Goal: Task Accomplishment & Management: Complete application form

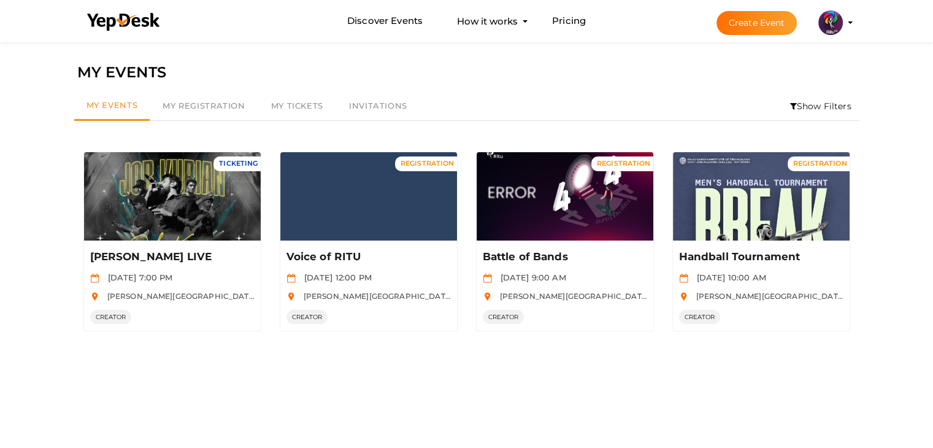
click at [760, 26] on button "Create Event" at bounding box center [756, 23] width 81 height 24
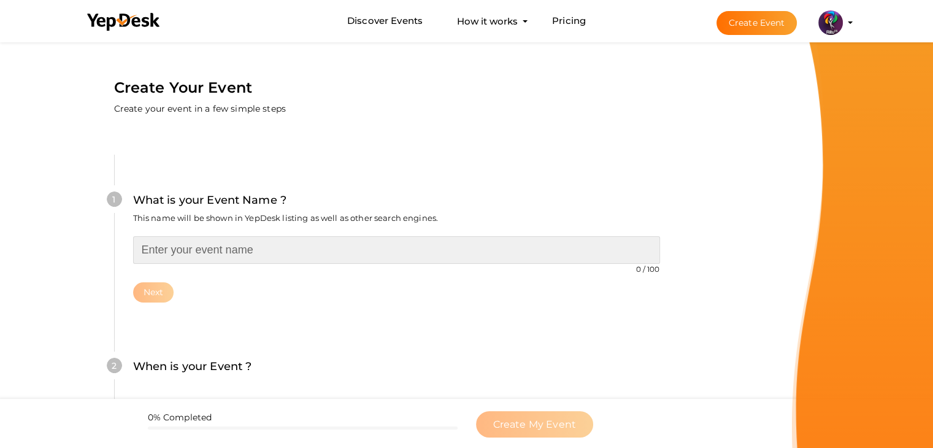
click at [451, 249] on input "text" at bounding box center [396, 250] width 527 height 28
type input "Navarasa Acting Workshop"
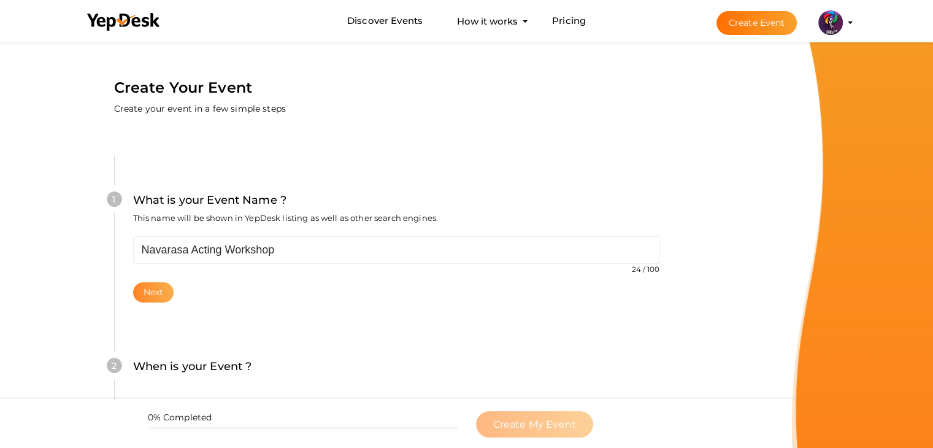
click at [162, 296] on button "Next" at bounding box center [153, 292] width 41 height 20
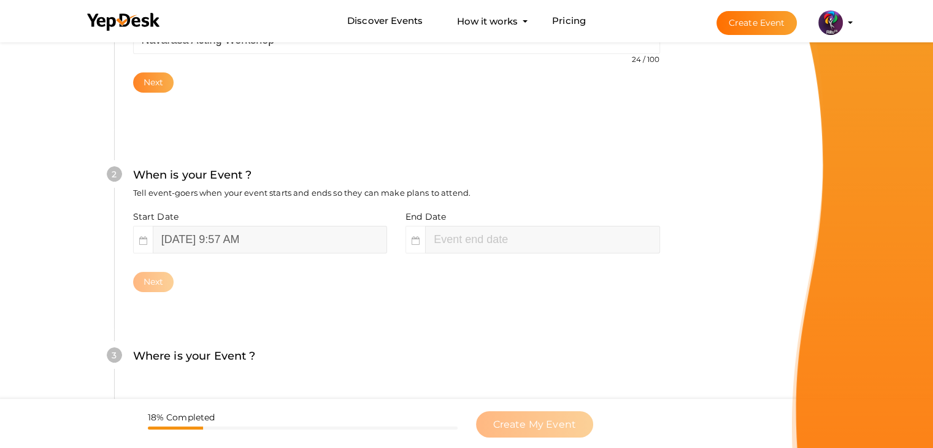
scroll to position [252, 0]
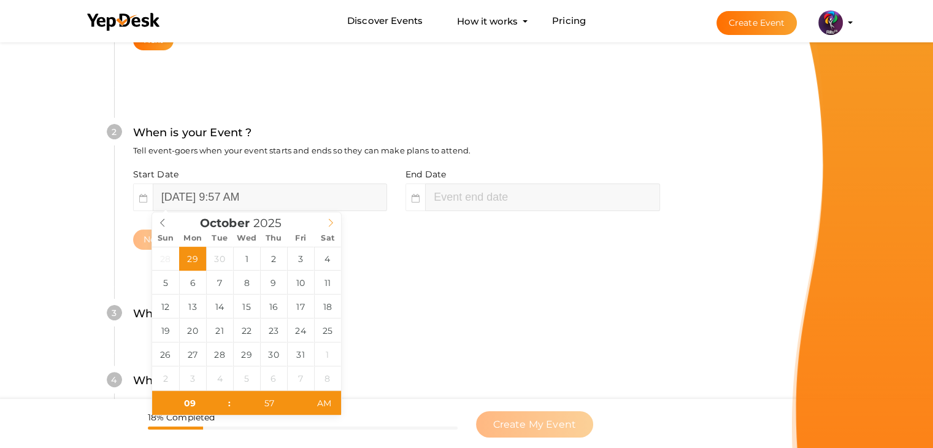
click at [332, 220] on icon at bounding box center [330, 222] width 9 height 9
type input "11"
type input "57"
type input "[DATE] 11:57 AM"
click at [343, 201] on input "[DATE] 9:57 AM" at bounding box center [270, 197] width 234 height 28
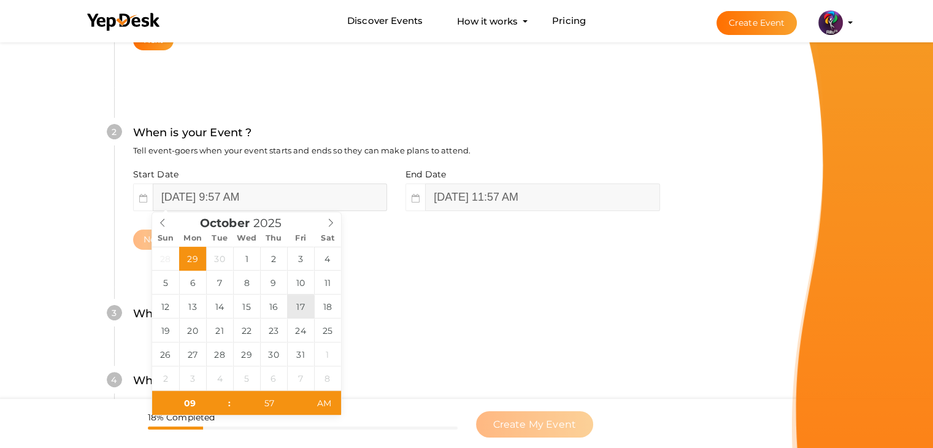
type input "[DATE] 9:57 AM"
click at [262, 202] on input "[DATE] 9:57 AM" at bounding box center [270, 197] width 234 height 28
click at [197, 396] on input "09" at bounding box center [189, 403] width 75 height 25
type input "09"
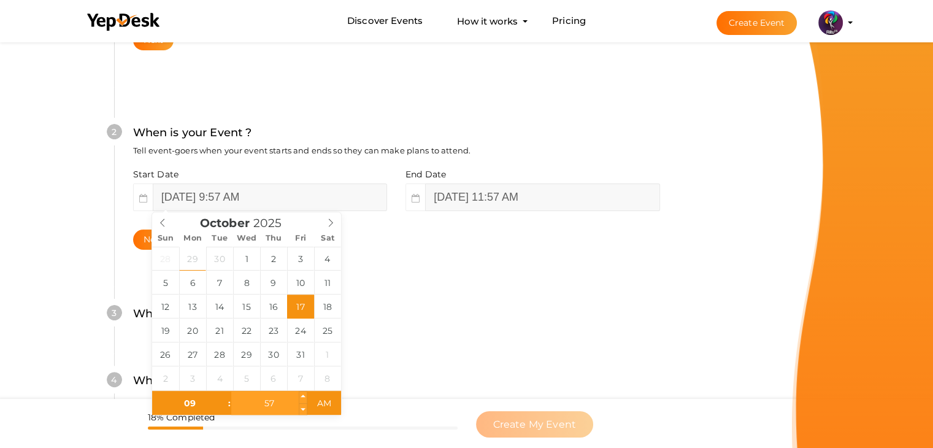
click at [262, 400] on input "57" at bounding box center [268, 403] width 75 height 25
type input "00"
type input "[DATE] 9:00 AM"
type input "[DATE] 11:57 AM"
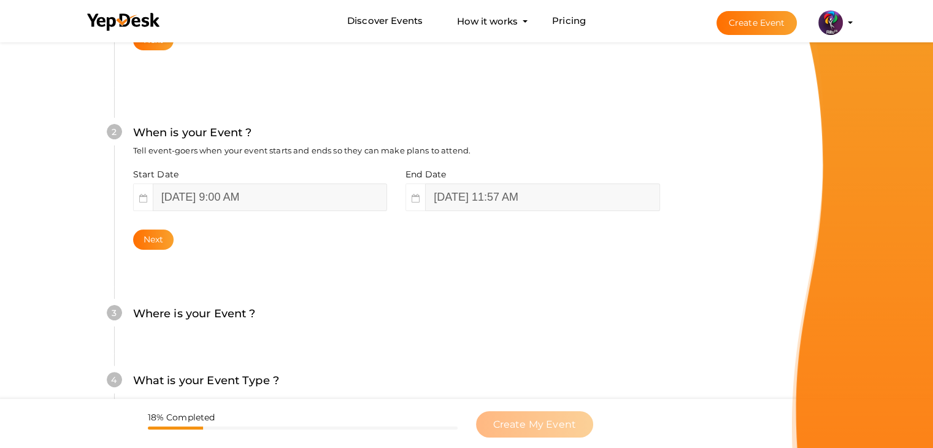
click at [379, 369] on div "4 What is your Event Type ? Choose the right event type. Registration Ticketing…" at bounding box center [396, 386] width 564 height 67
click at [410, 239] on div "Next" at bounding box center [396, 239] width 527 height 20
click at [151, 245] on button "Next" at bounding box center [153, 239] width 41 height 20
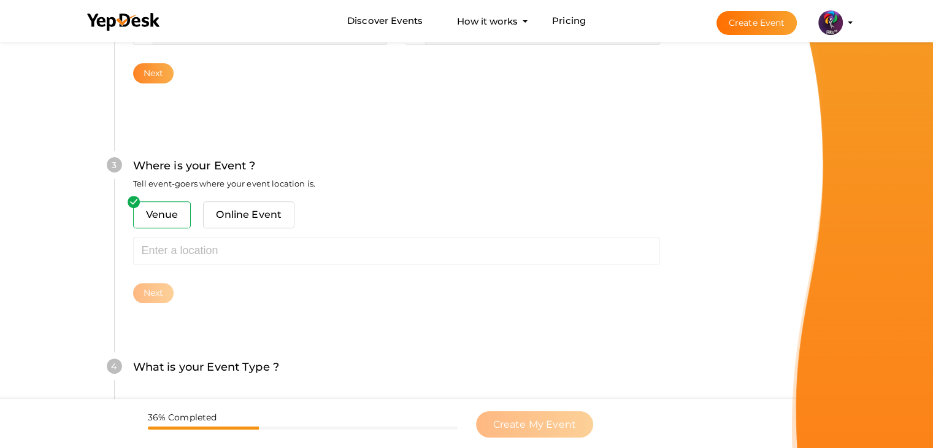
scroll to position [451, 0]
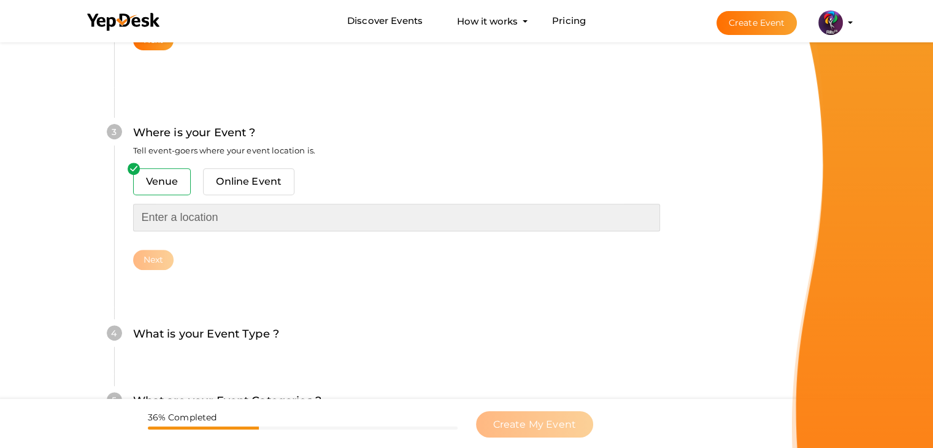
click at [176, 223] on input "text" at bounding box center [396, 218] width 527 height 28
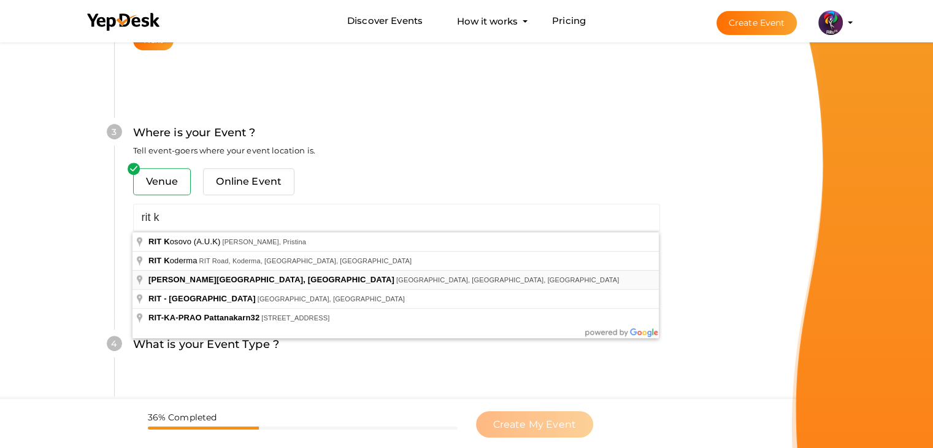
type input "[PERSON_NAME][GEOGRAPHIC_DATA], [GEOGRAPHIC_DATA], [GEOGRAPHIC_DATA], [GEOGRAPH…"
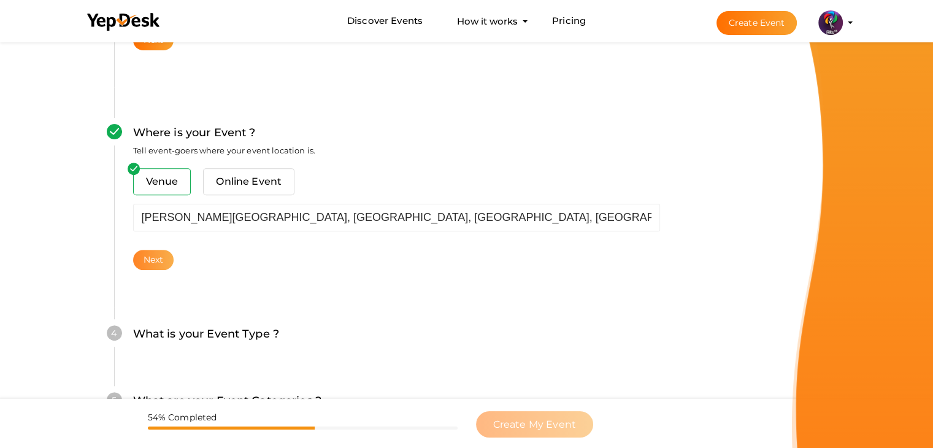
click at [145, 261] on button "Next" at bounding box center [153, 260] width 41 height 20
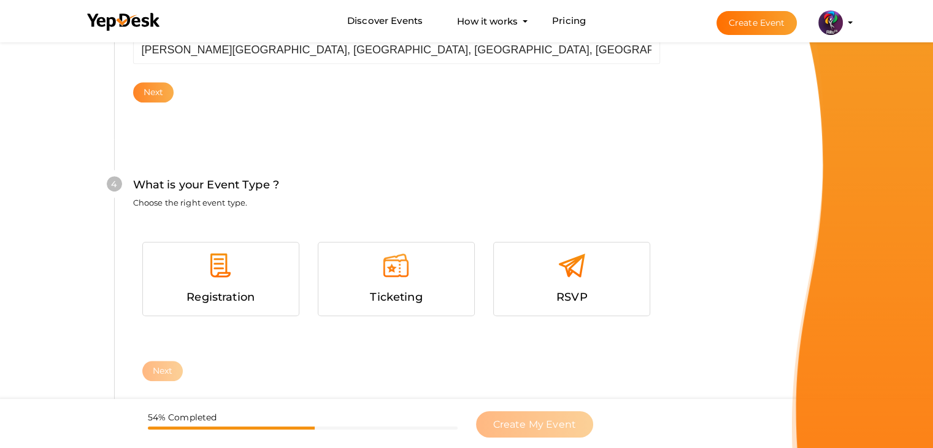
scroll to position [671, 0]
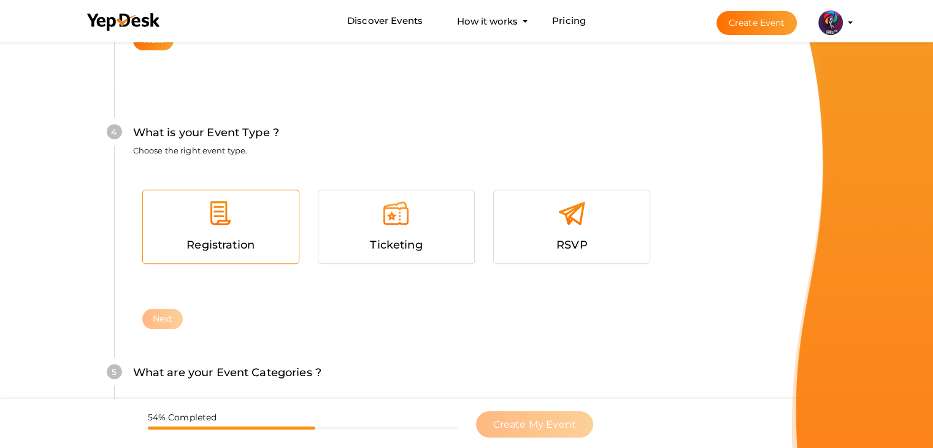
click at [239, 190] on div "Registration" at bounding box center [221, 226] width 156 height 73
click at [176, 309] on button "Next" at bounding box center [162, 318] width 41 height 20
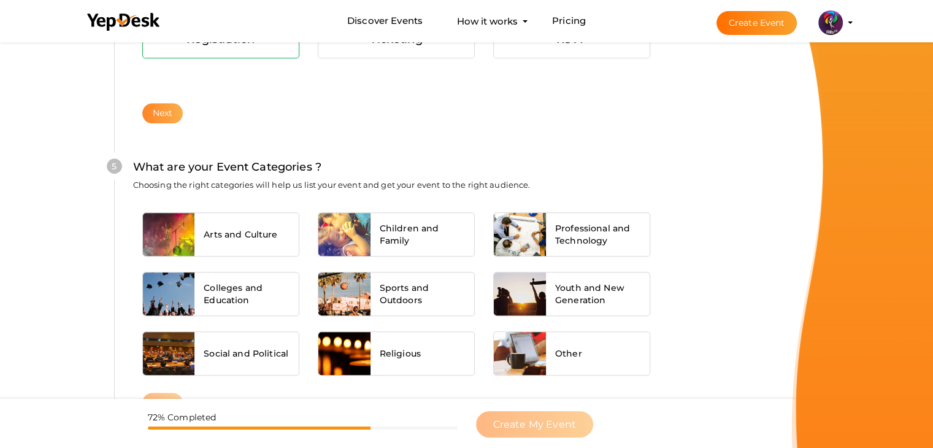
scroll to position [928, 0]
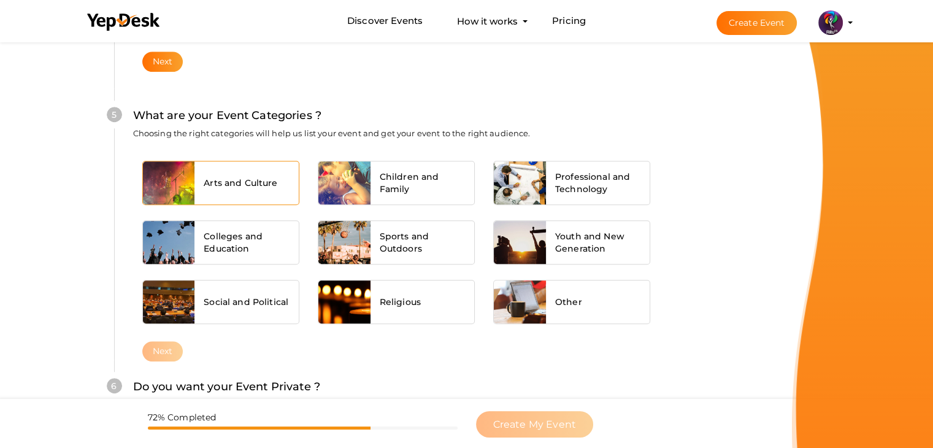
click at [293, 187] on div "Arts and Culture" at bounding box center [246, 182] width 104 height 43
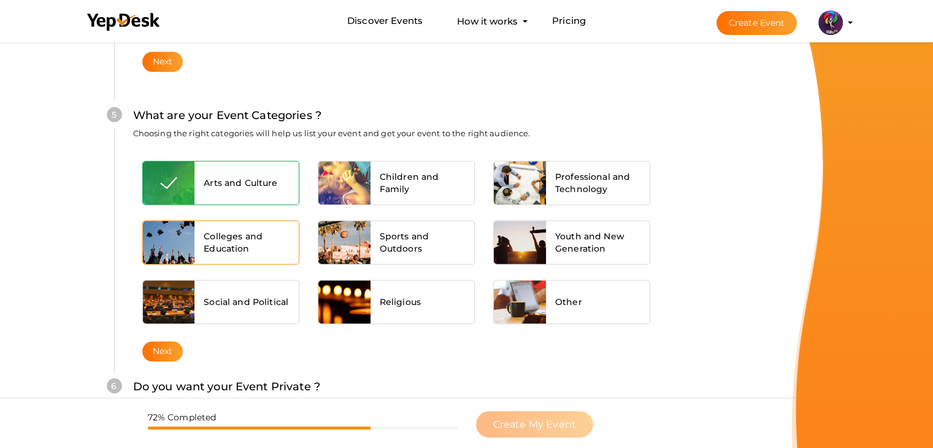
click at [276, 227] on div "Colleges and Education" at bounding box center [246, 242] width 104 height 43
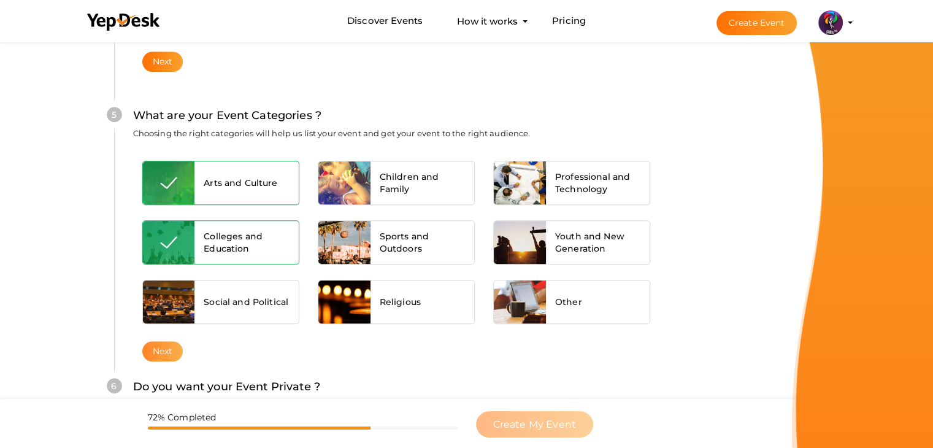
click at [181, 346] on button "Next" at bounding box center [162, 351] width 41 height 20
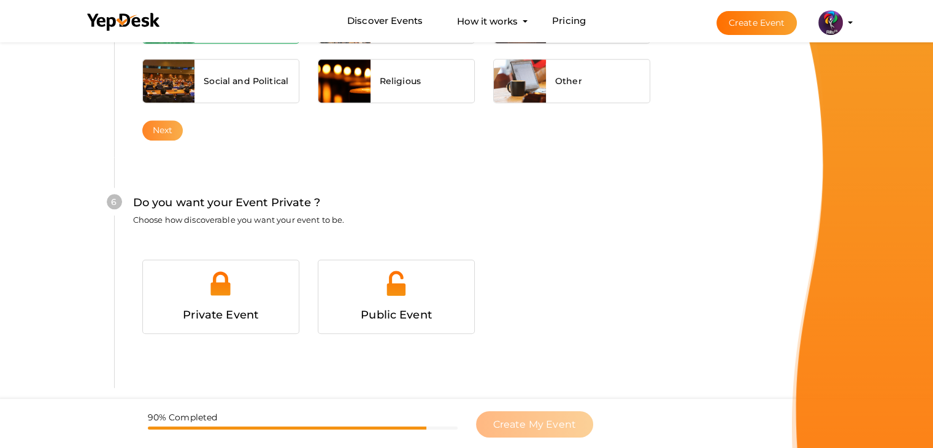
scroll to position [1197, 0]
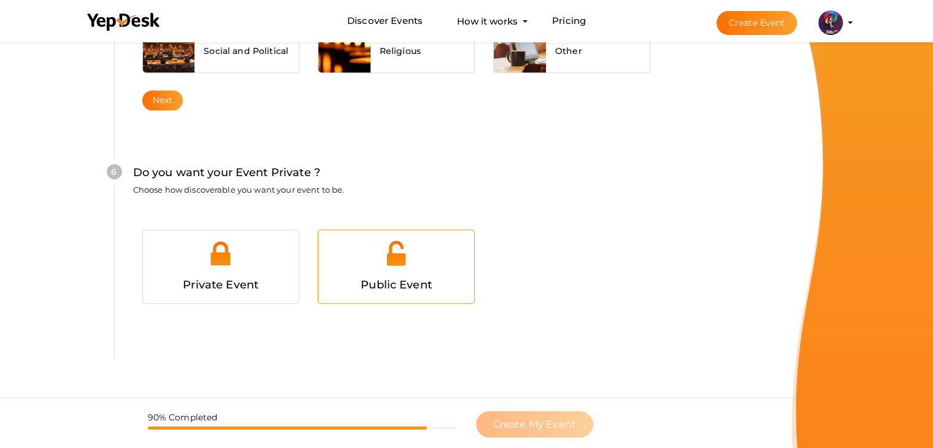
click at [375, 256] on div at bounding box center [395, 257] width 137 height 37
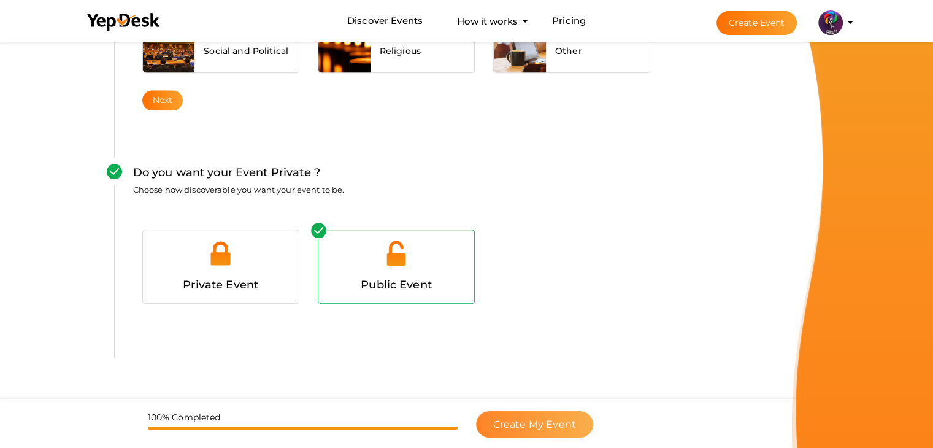
click at [548, 426] on span "Create My Event" at bounding box center [534, 424] width 83 height 12
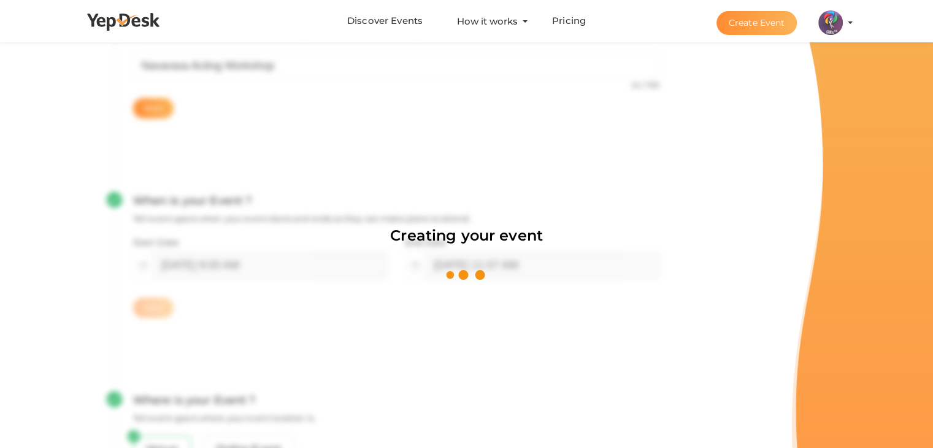
scroll to position [184, 0]
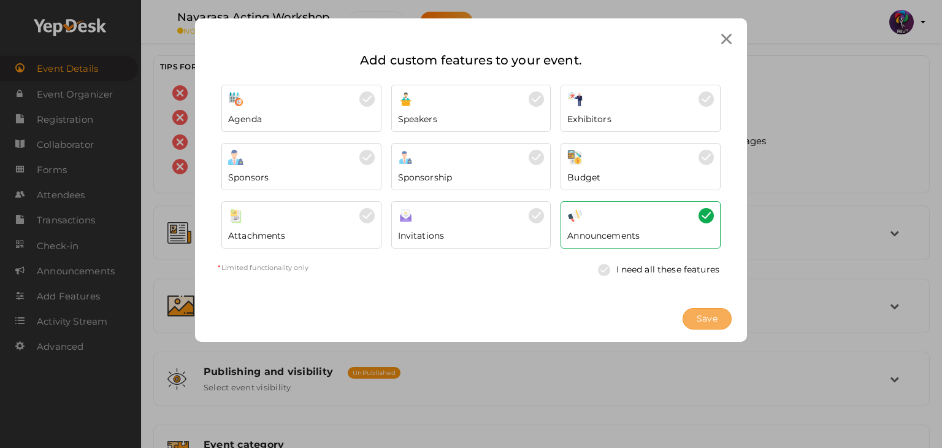
click at [719, 315] on button "Save" at bounding box center [707, 318] width 49 height 21
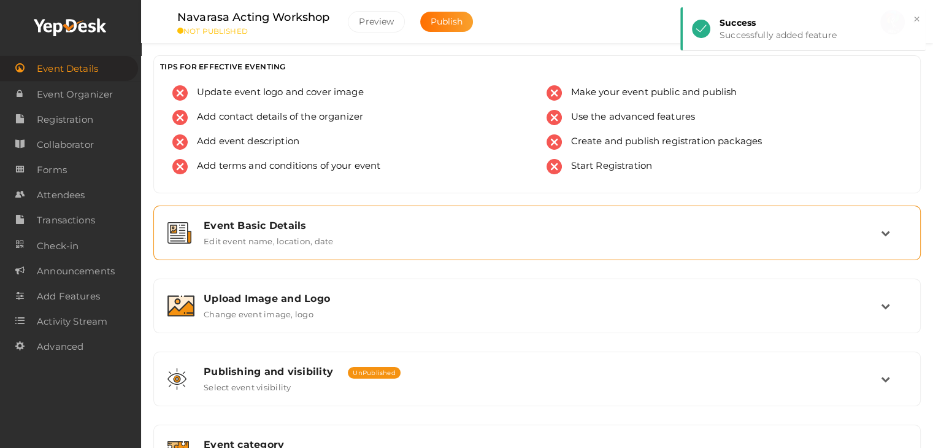
click at [292, 218] on div "Event Basic Details Edit event name, location, date" at bounding box center [537, 232] width 754 height 41
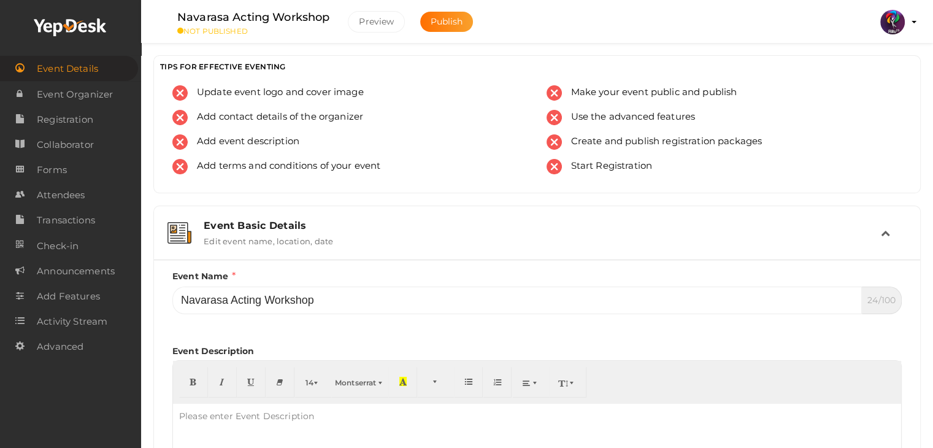
click at [366, 229] on div "Event Basic Details" at bounding box center [542, 226] width 677 height 12
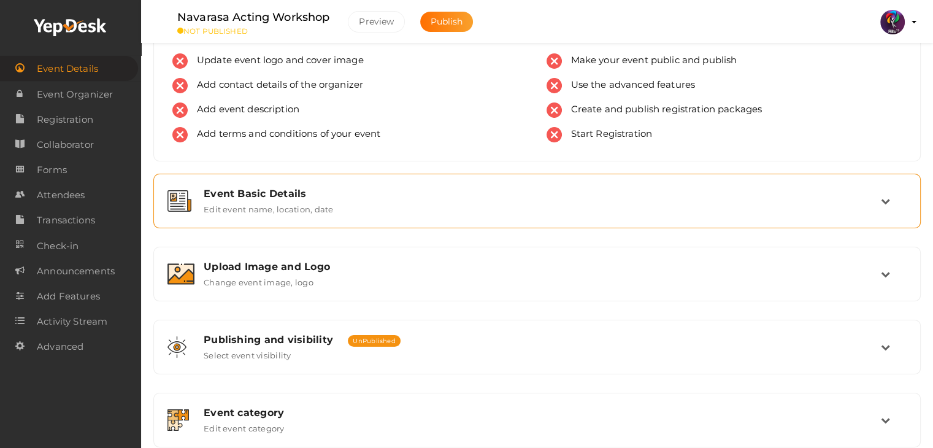
scroll to position [120, 0]
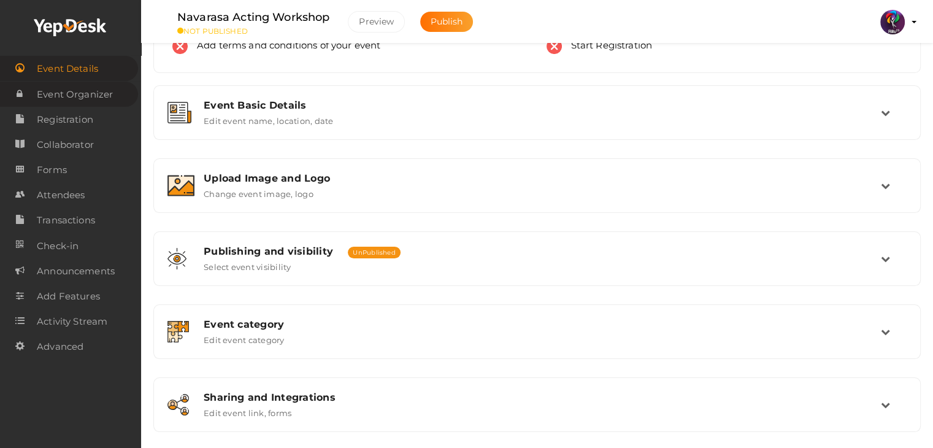
click at [126, 94] on link "Event Organizer" at bounding box center [69, 94] width 138 height 25
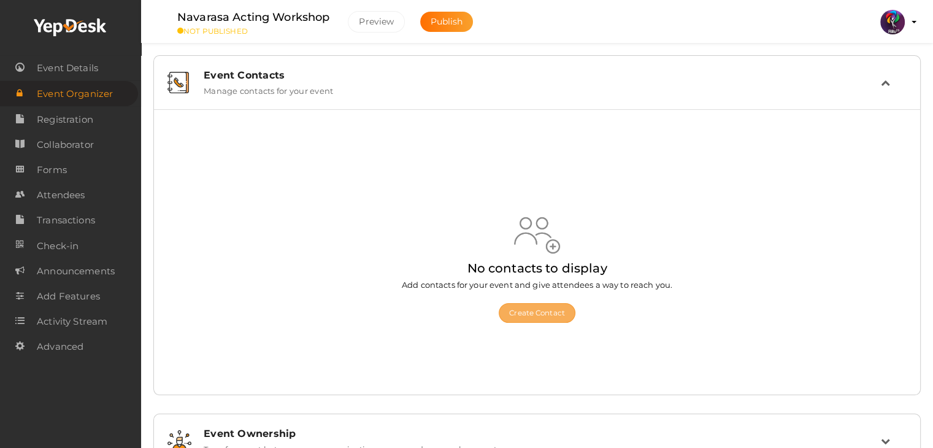
click at [547, 312] on button "Create Contact" at bounding box center [537, 313] width 77 height 20
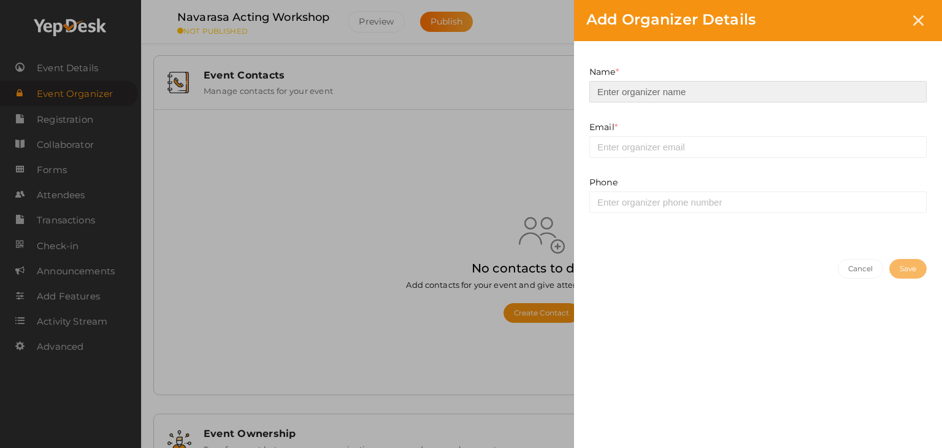
click at [724, 90] on input at bounding box center [757, 91] width 337 height 21
paste input "Athulya"
type input "Athulya"
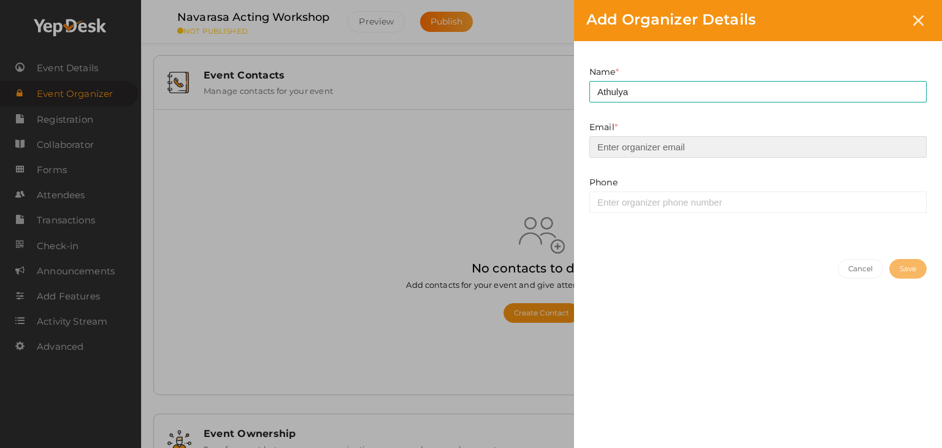
click at [717, 147] on input "email" at bounding box center [757, 146] width 337 height 21
type input "[EMAIL_ADDRESS][DOMAIN_NAME]"
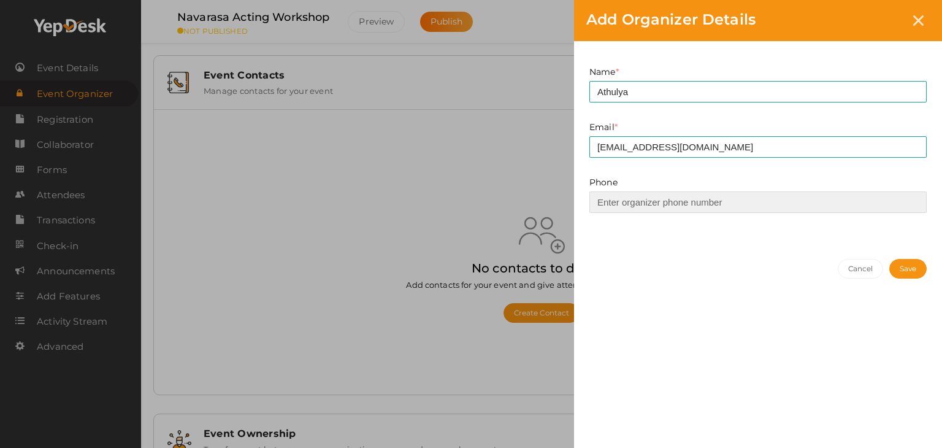
click at [681, 199] on input at bounding box center [757, 201] width 337 height 21
paste input "96057 87220"
type input "9605787220"
click at [892, 270] on button "Save" at bounding box center [907, 269] width 37 height 20
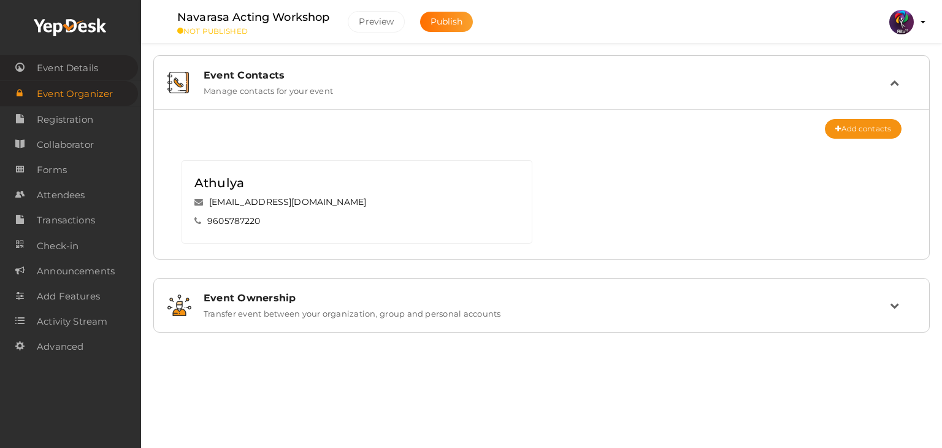
click at [74, 70] on span "Event Details" at bounding box center [67, 68] width 61 height 25
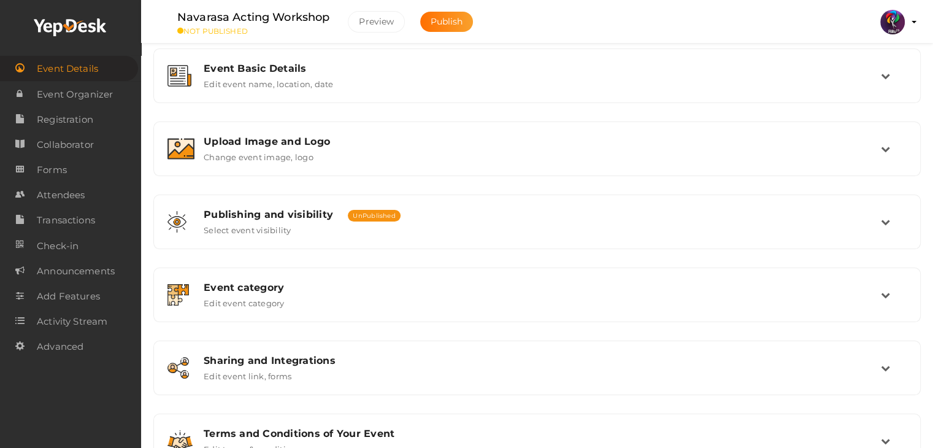
scroll to position [157, 0]
click at [86, 123] on span "Registration" at bounding box center [65, 119] width 56 height 25
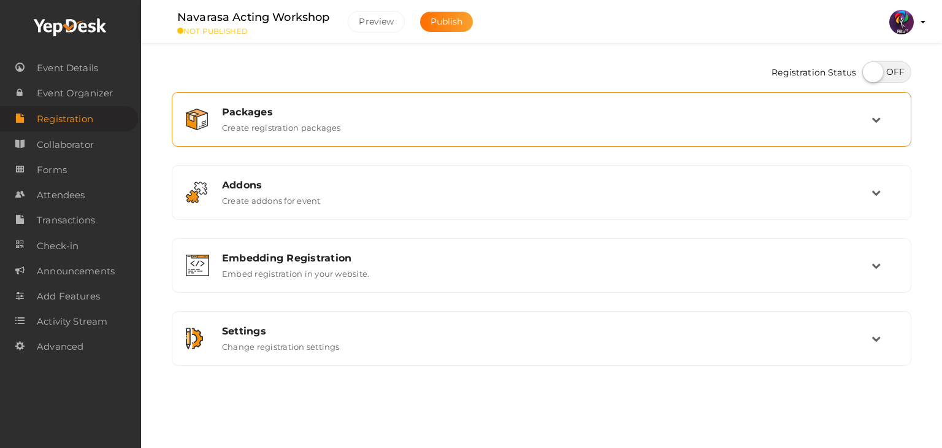
click at [407, 133] on div "Packages Create registration packages" at bounding box center [541, 119] width 726 height 41
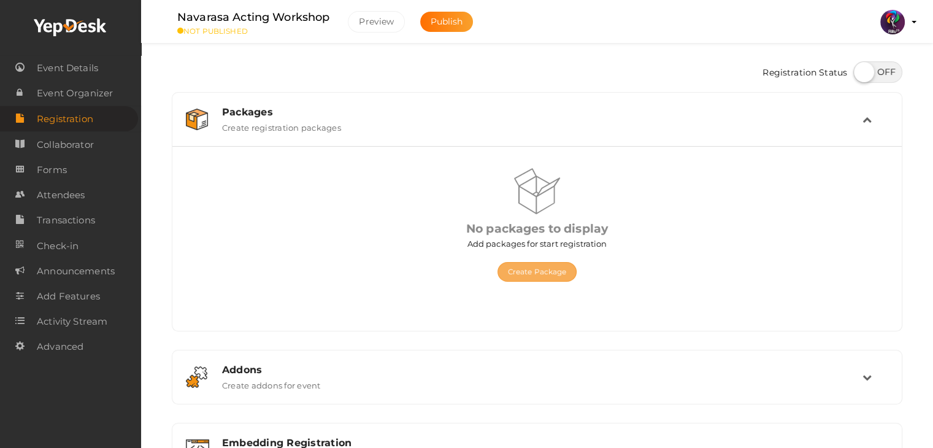
click at [555, 269] on button "Create Package" at bounding box center [537, 272] width 80 height 20
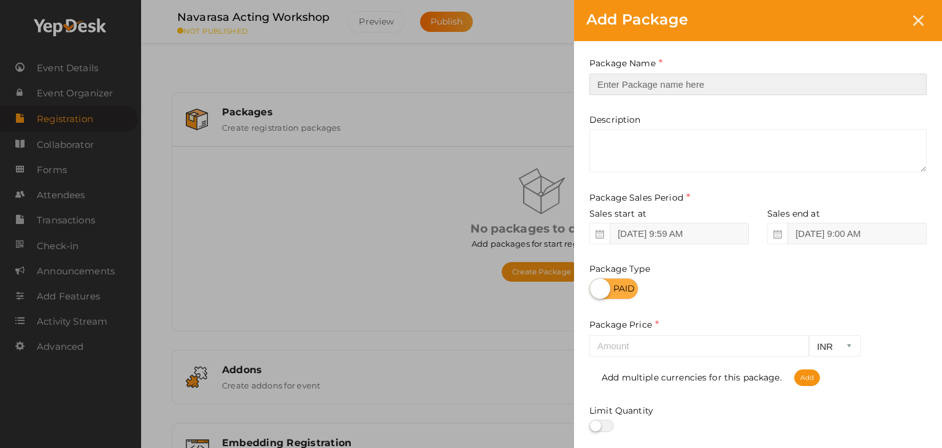
click at [686, 77] on input "text" at bounding box center [757, 84] width 337 height 21
drag, startPoint x: 725, startPoint y: 85, endPoint x: 643, endPoint y: 88, distance: 82.8
click at [643, 88] on input "Acting worrkshop Registration" at bounding box center [757, 84] width 337 height 21
click at [719, 80] on input "Acting workshop Registration" at bounding box center [757, 84] width 337 height 21
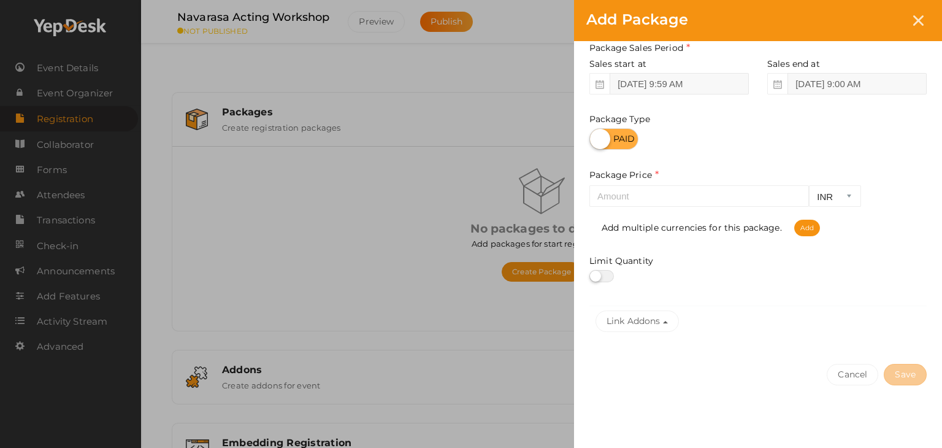
scroll to position [150, 0]
type input "Acting workshop Registration"
click at [677, 198] on input "number" at bounding box center [699, 195] width 220 height 21
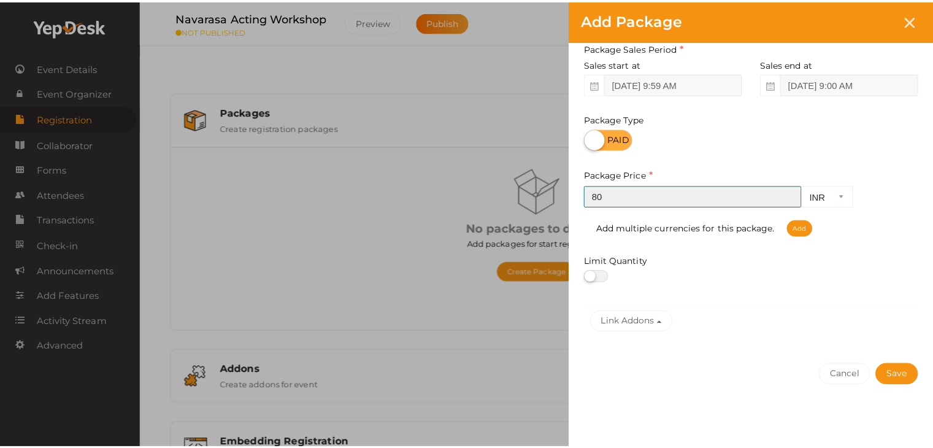
scroll to position [152, 0]
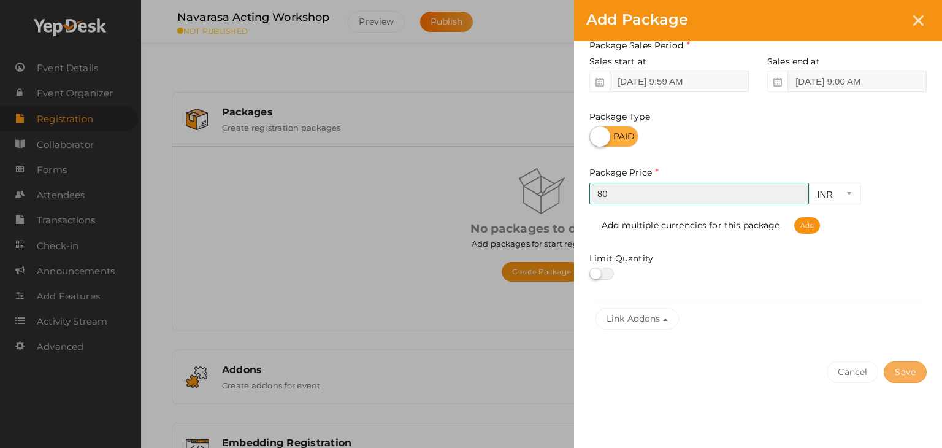
type input "80"
click at [903, 372] on button "Save" at bounding box center [905, 371] width 43 height 21
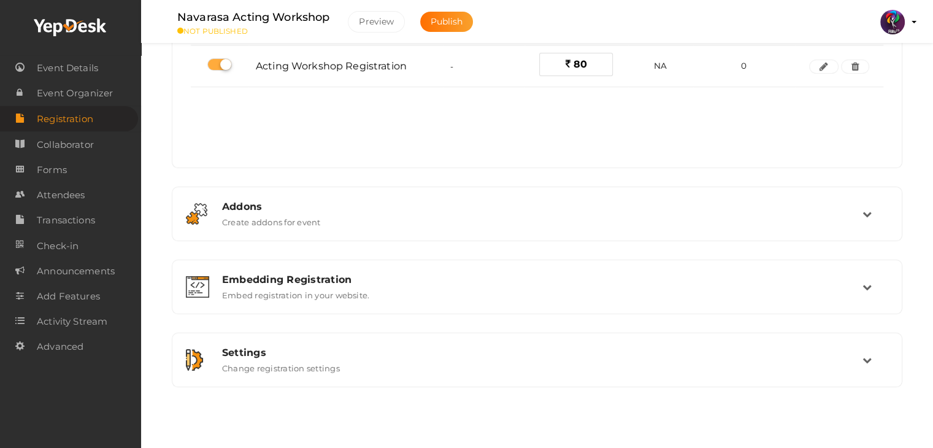
scroll to position [161, 0]
click at [76, 69] on span "Event Details" at bounding box center [67, 68] width 61 height 25
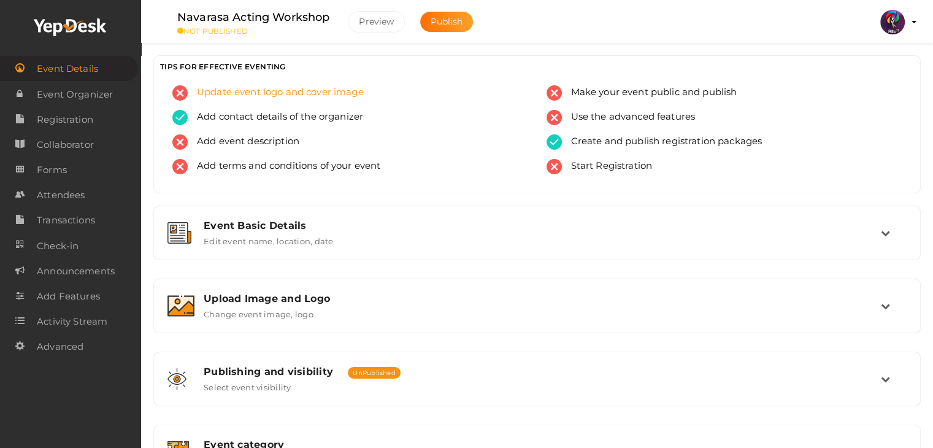
click at [319, 90] on span "Update event logo and cover image" at bounding box center [276, 92] width 176 height 15
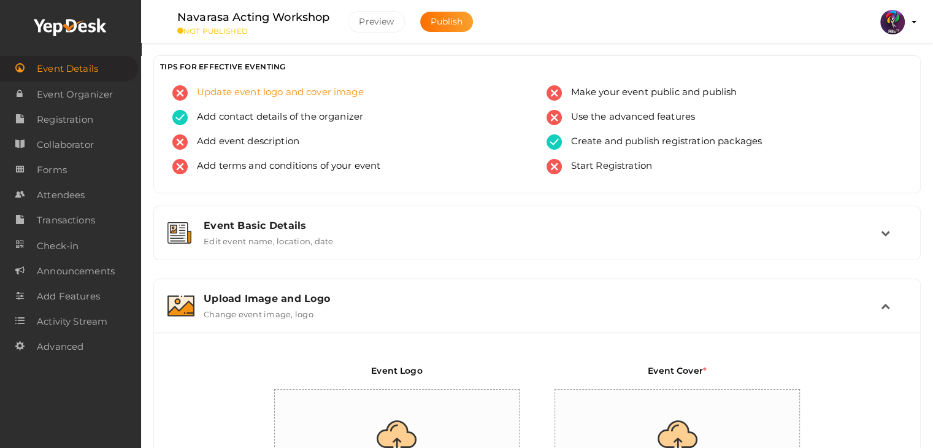
scroll to position [207, 0]
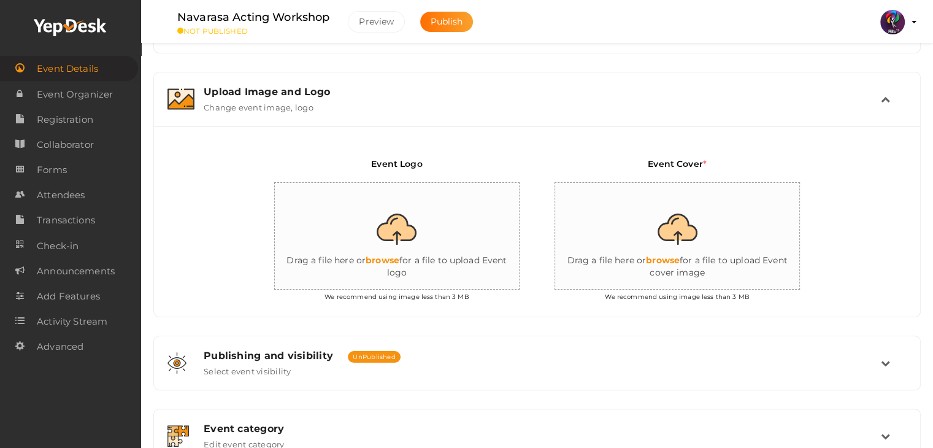
click at [395, 224] on input "file" at bounding box center [397, 236] width 245 height 107
type input "C:\fakepath\logo yepdesk.png"
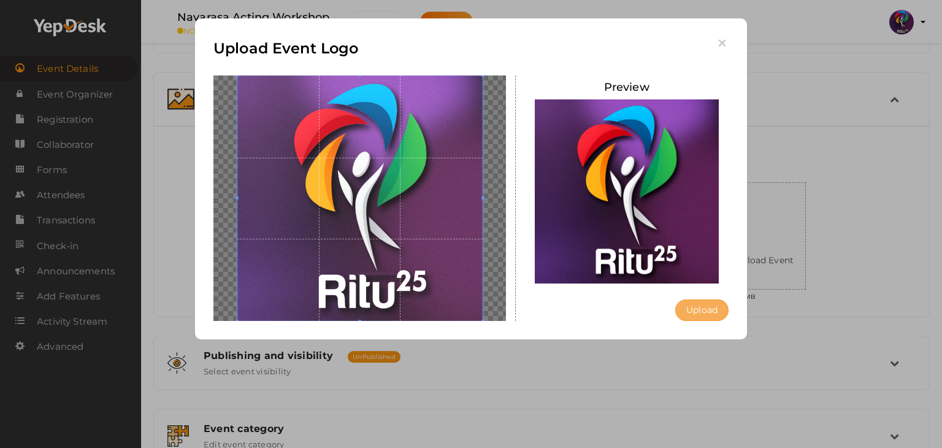
click at [704, 315] on button "Upload" at bounding box center [701, 309] width 53 height 21
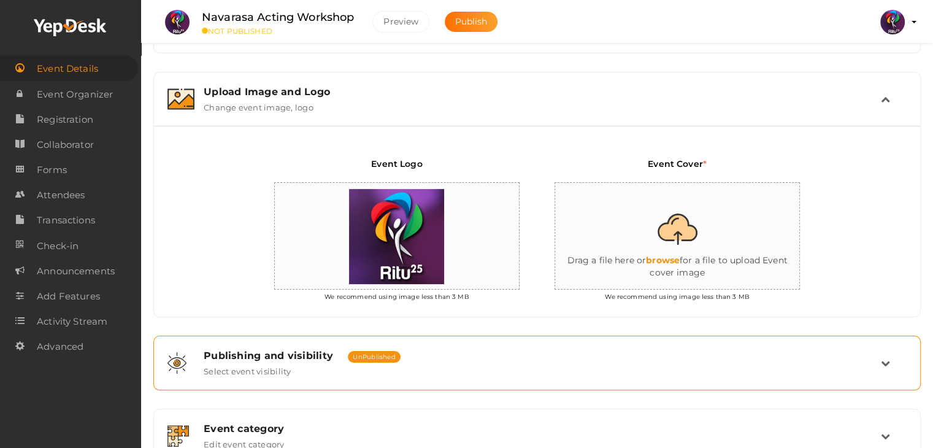
scroll to position [396, 0]
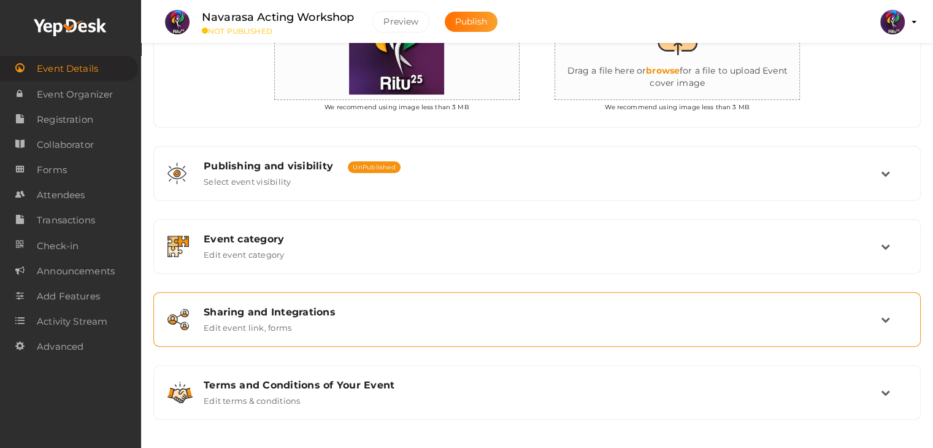
click at [474, 307] on div "Sharing and Integrations" at bounding box center [542, 312] width 677 height 12
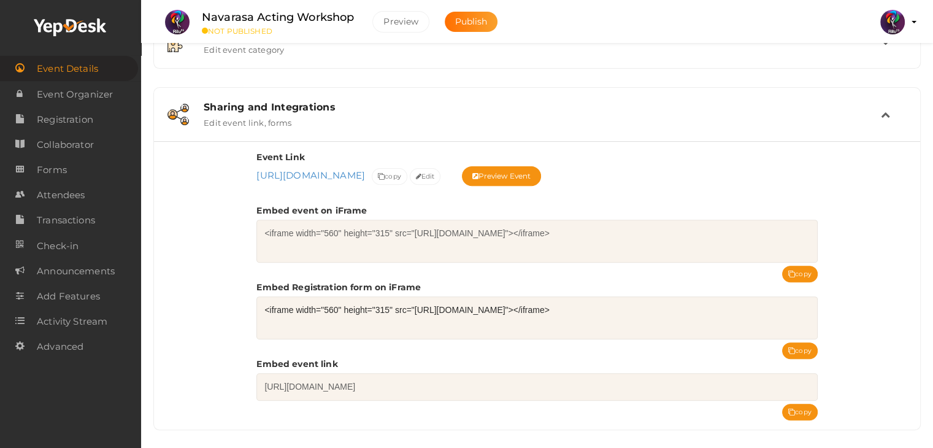
scroll to position [411, 0]
click at [804, 346] on button "copy" at bounding box center [800, 350] width 36 height 17
click at [88, 178] on link "Forms" at bounding box center [69, 169] width 138 height 25
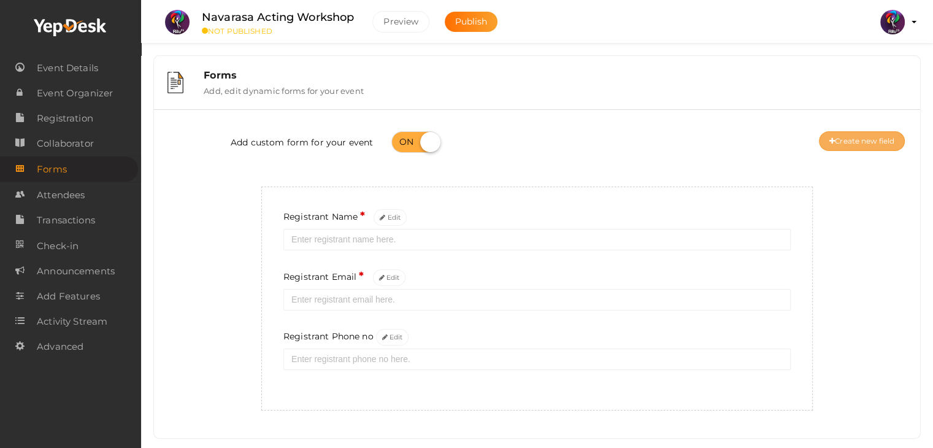
click at [845, 142] on button "Create new field" at bounding box center [862, 141] width 86 height 20
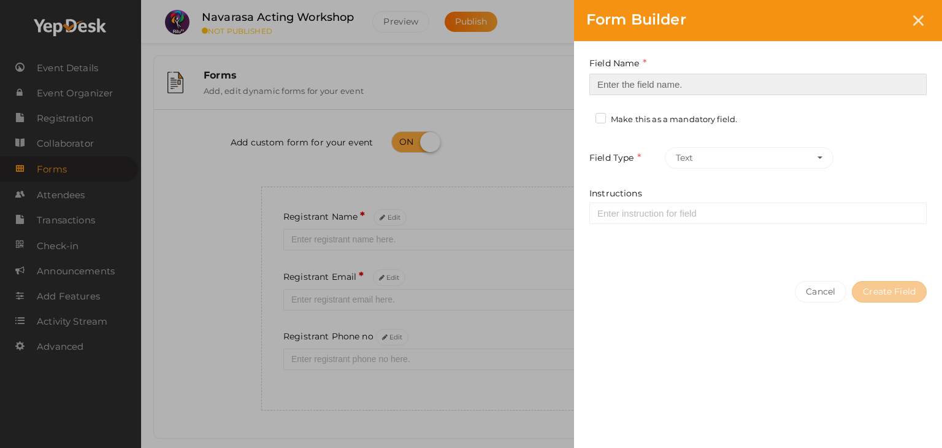
click at [625, 76] on input at bounding box center [757, 84] width 337 height 21
type input "Registrant College"
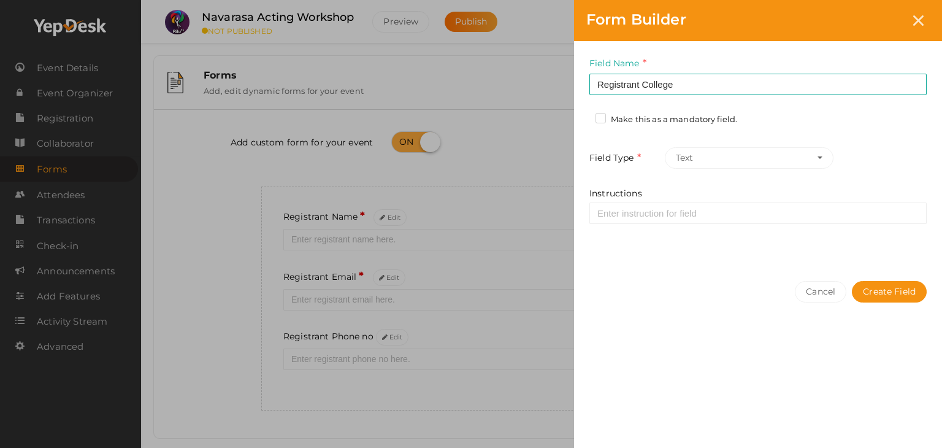
click at [603, 116] on label "Make this as a mandatory field." at bounding box center [666, 119] width 142 height 12
click at [583, 116] on input "Make this as a mandatory field." at bounding box center [583, 116] width 0 height 0
click at [917, 294] on button "Create Field" at bounding box center [889, 291] width 75 height 21
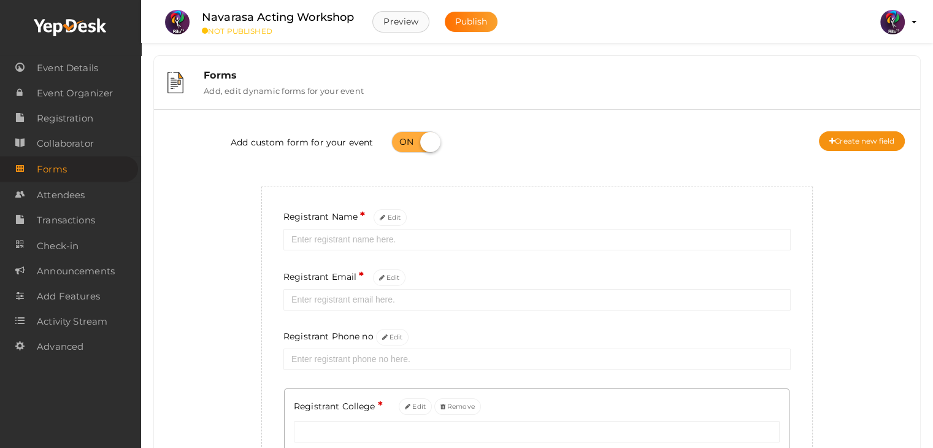
click at [405, 26] on button "Preview" at bounding box center [400, 21] width 57 height 21
click at [83, 62] on span "Event Details" at bounding box center [67, 68] width 61 height 25
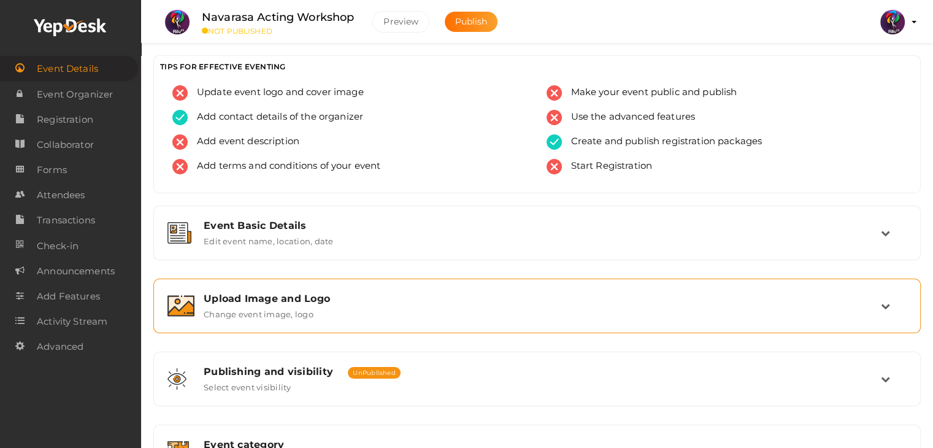
drag, startPoint x: 489, startPoint y: 90, endPoint x: 498, endPoint y: 91, distance: 8.7
click at [498, 91] on div "Update event logo and cover image" at bounding box center [350, 97] width 356 height 25
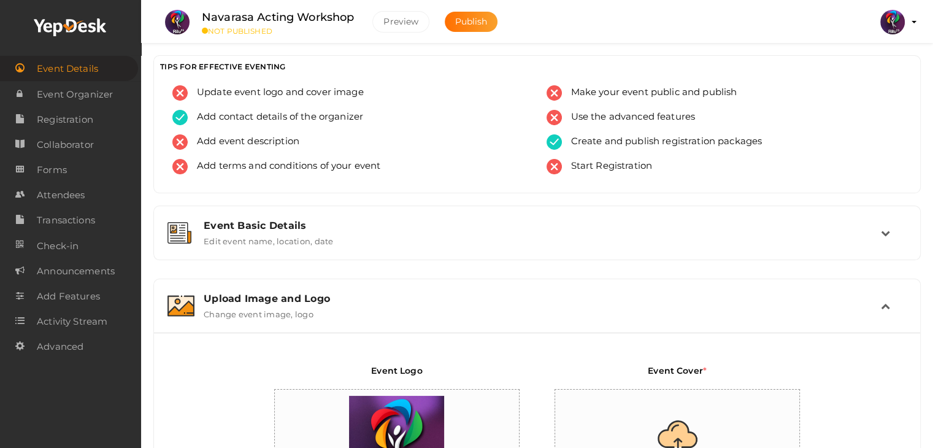
scroll to position [207, 0]
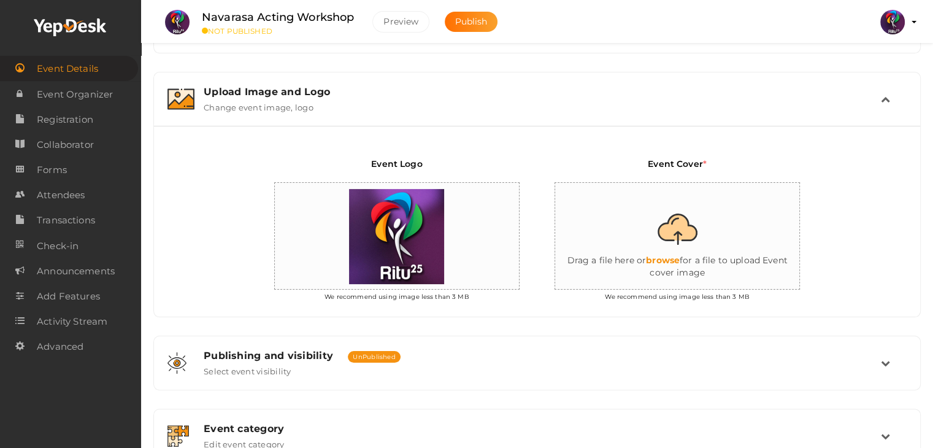
click at [623, 94] on div "Upload Image and Logo" at bounding box center [542, 92] width 677 height 12
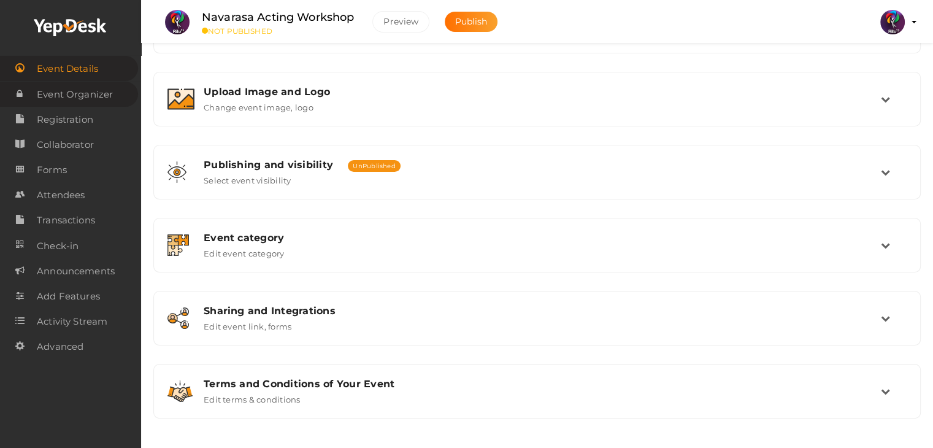
click at [100, 92] on span "Event Organizer" at bounding box center [75, 94] width 76 height 25
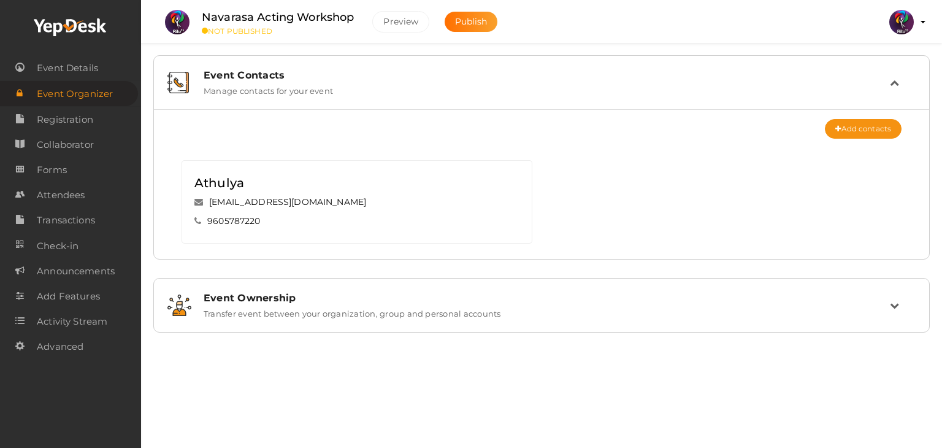
click at [900, 74] on td at bounding box center [903, 82] width 26 height 26
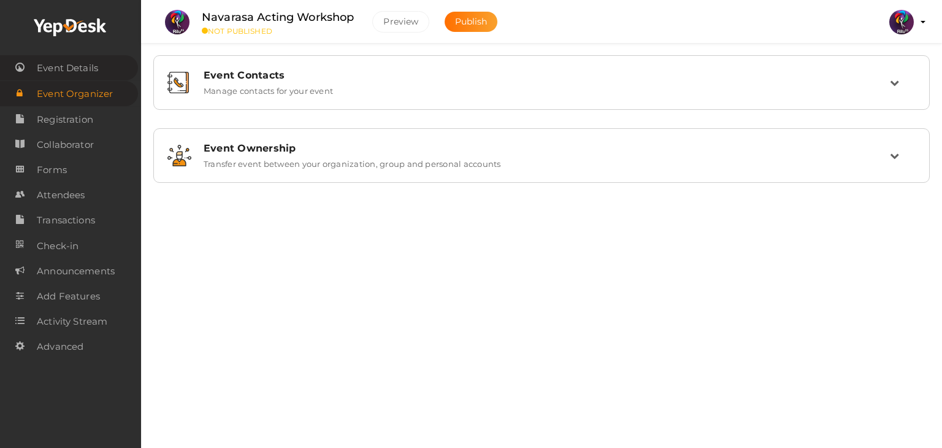
click at [50, 59] on span "Event Details" at bounding box center [67, 68] width 61 height 25
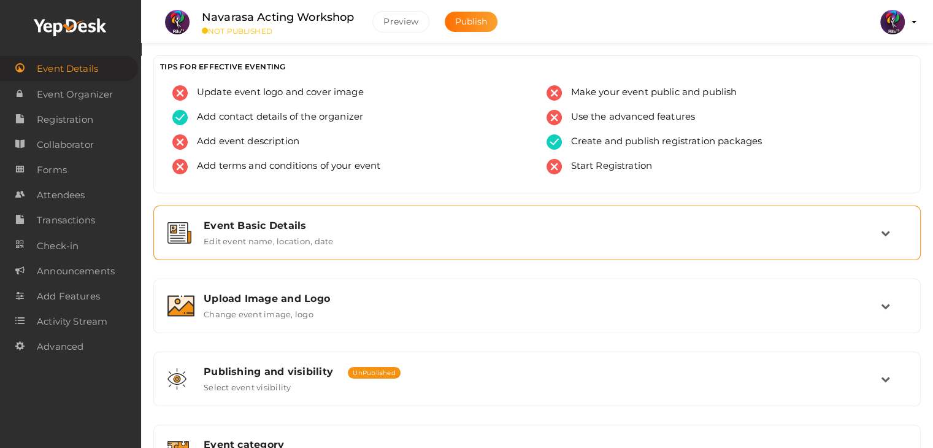
click at [878, 228] on div "Event Basic Details" at bounding box center [542, 226] width 677 height 12
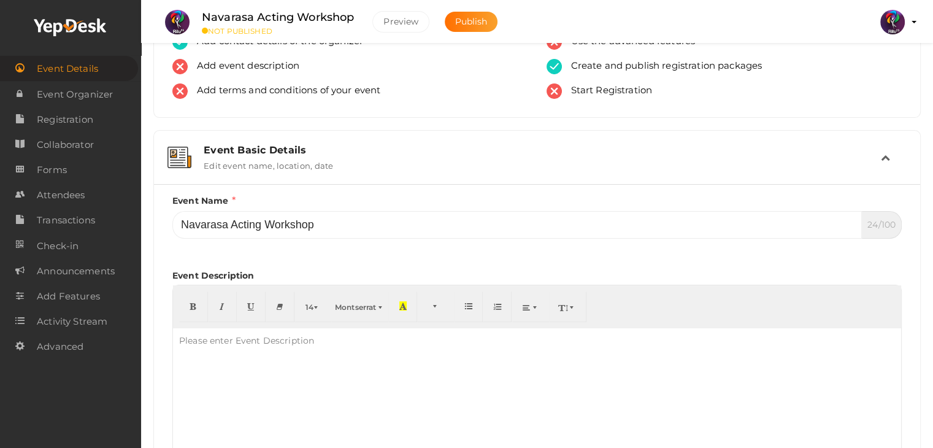
scroll to position [76, 0]
click at [883, 150] on td at bounding box center [894, 156] width 26 height 26
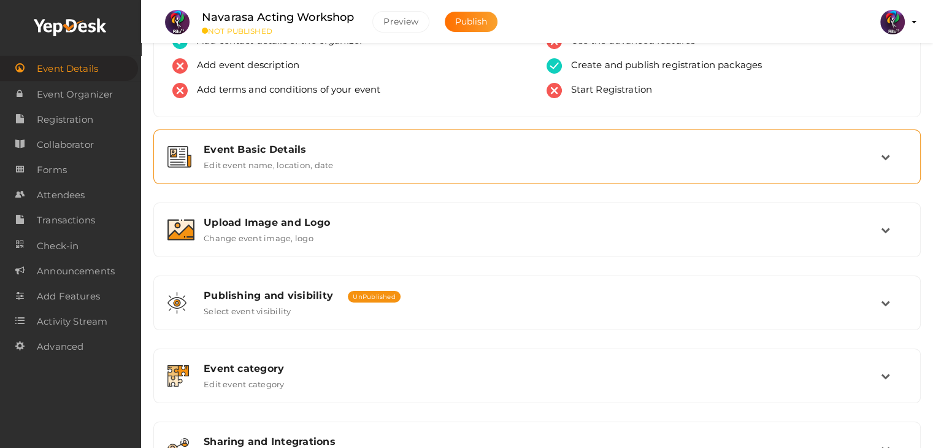
click at [646, 150] on div "Event Basic Details" at bounding box center [542, 149] width 677 height 12
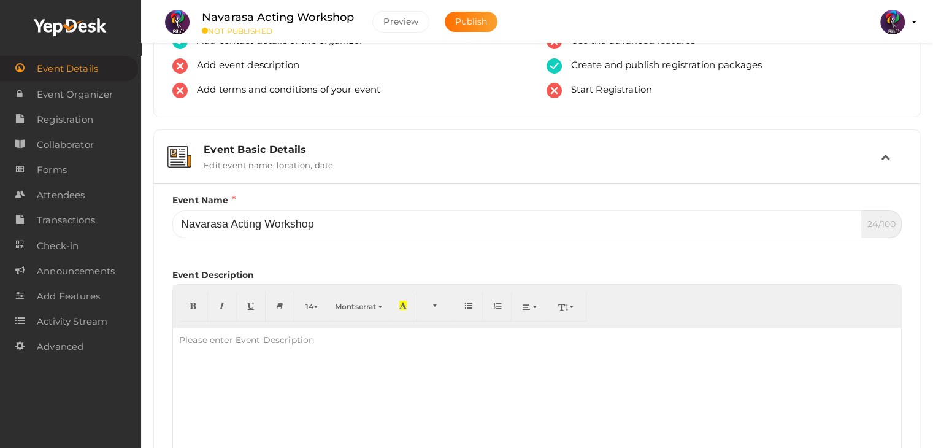
click at [646, 150] on div "Event Basic Details" at bounding box center [542, 149] width 677 height 12
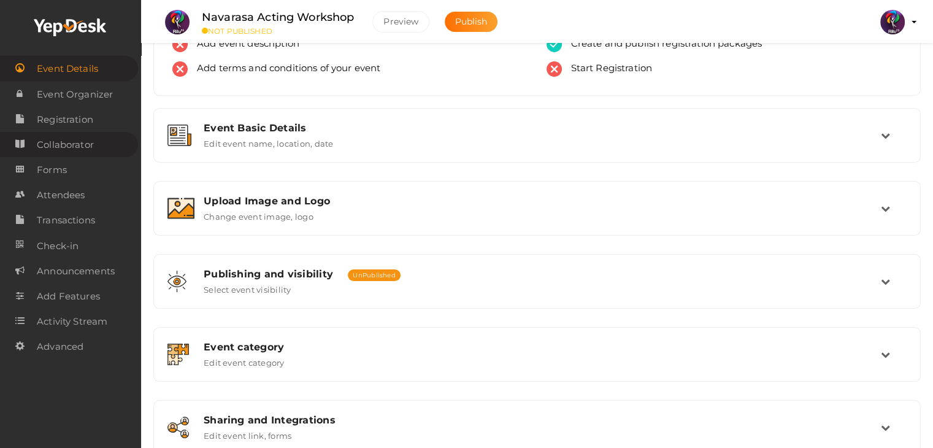
scroll to position [0, 0]
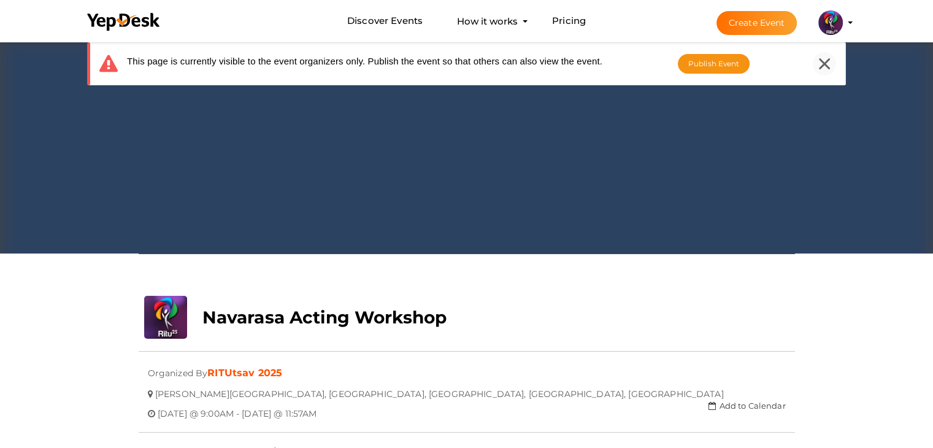
click at [816, 66] on div "This page is currently visible to the event organizers only. Publish the event …" at bounding box center [466, 63] width 759 height 43
click at [816, 66] on div at bounding box center [824, 63] width 23 height 23
